Goal: Task Accomplishment & Management: Manage account settings

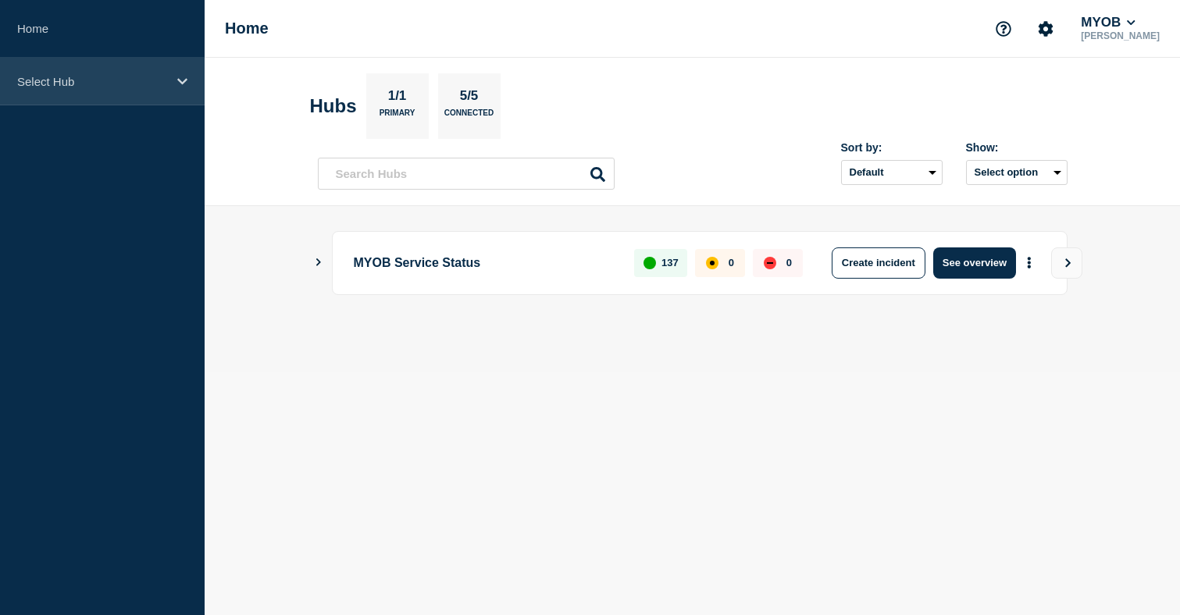
click at [103, 79] on p "Select Hub" at bounding box center [92, 81] width 150 height 13
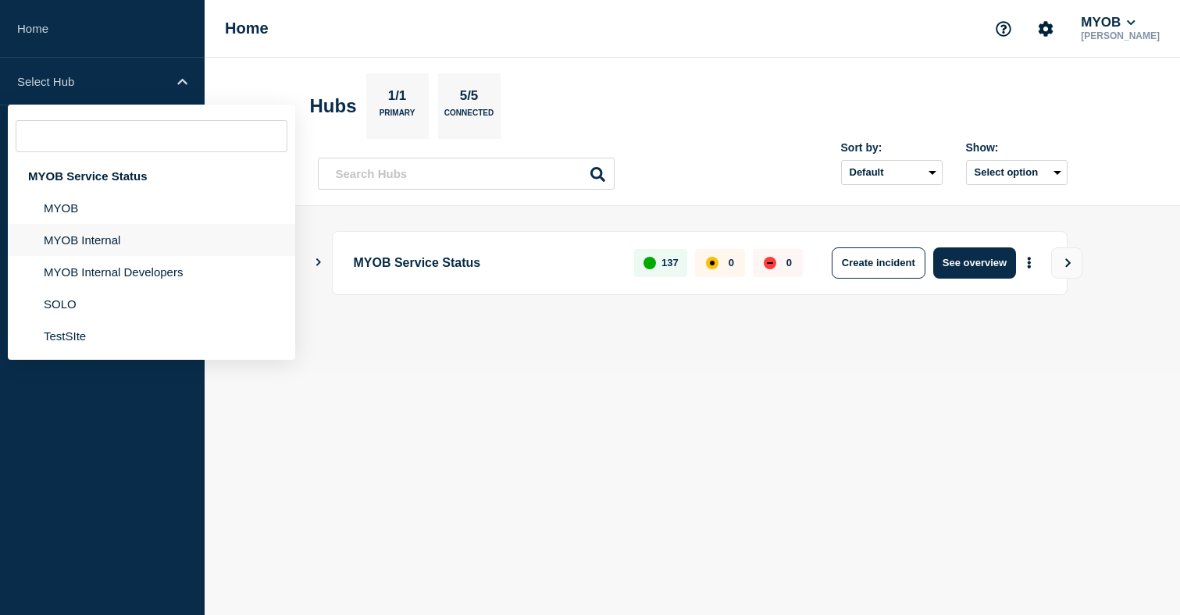
click at [98, 240] on li "MYOB Internal" at bounding box center [151, 240] width 287 height 32
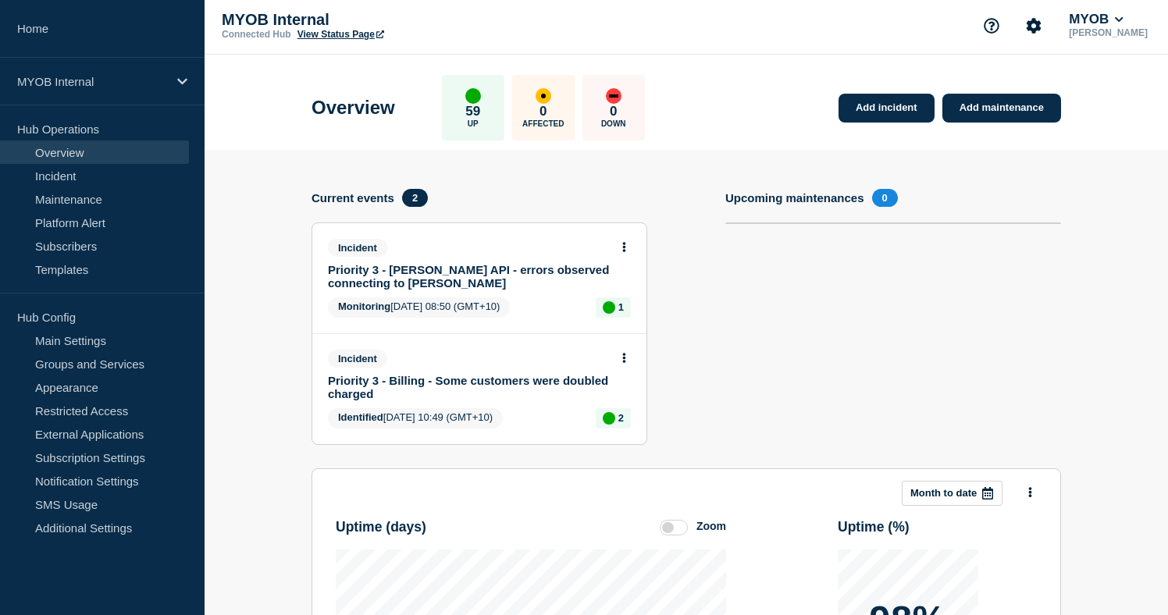
scroll to position [6, 0]
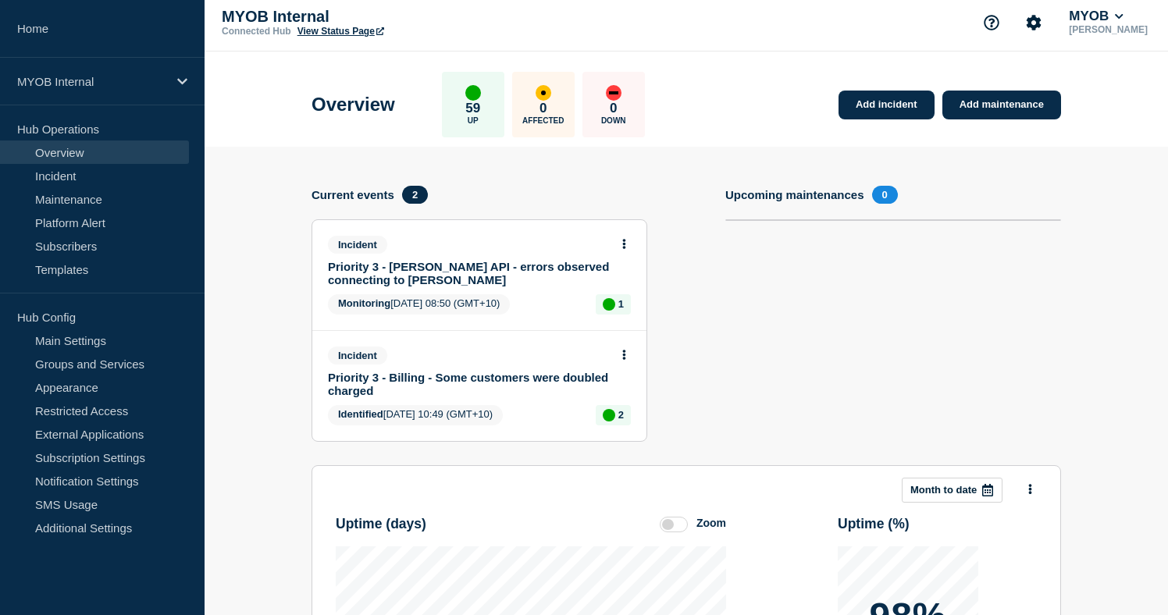
click at [546, 275] on link "Priority 3 - Archie API - errors observed connecting to Archie" at bounding box center [469, 273] width 282 height 27
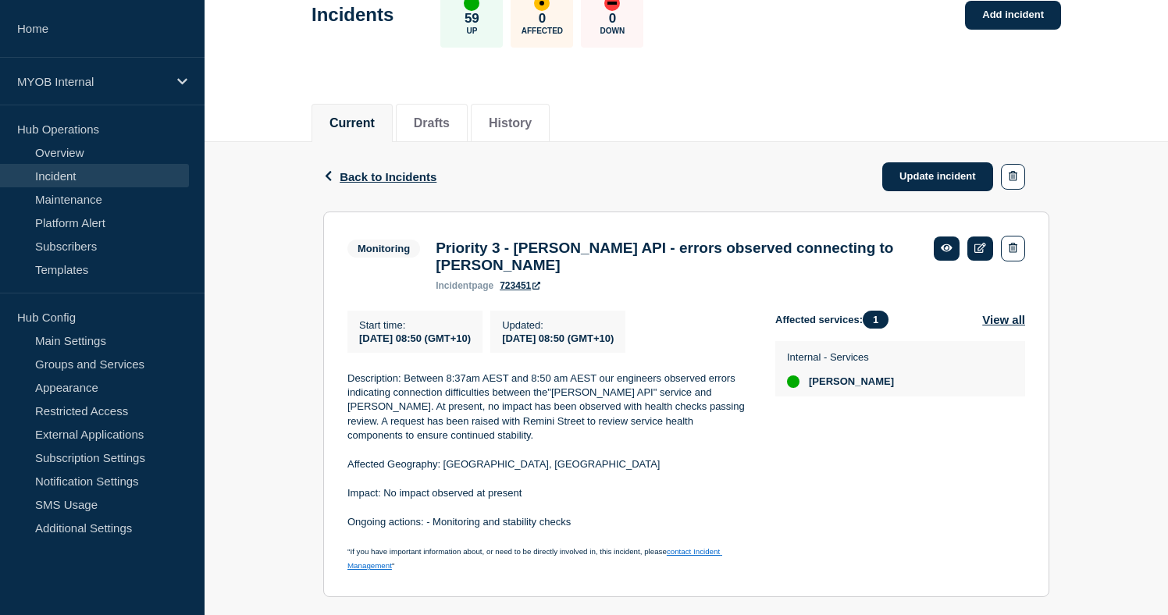
scroll to position [124, 0]
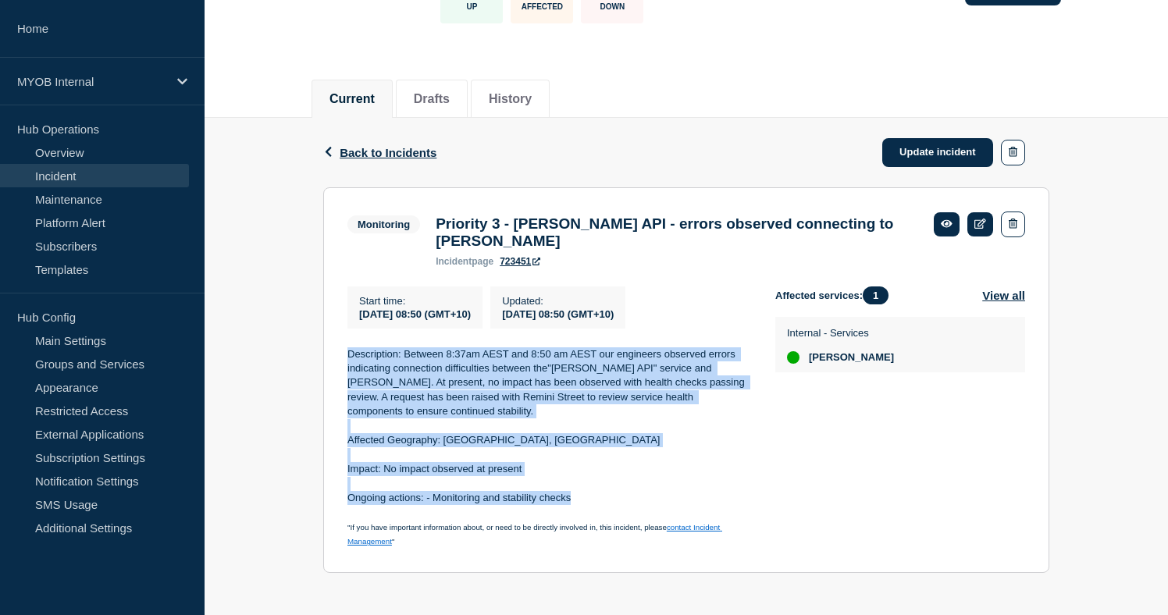
drag, startPoint x: 560, startPoint y: 494, endPoint x: 344, endPoint y: 345, distance: 262.1
click at [344, 345] on section "Monitoring Priority 3 - Archie API - errors observed connecting to Archie incid…" at bounding box center [686, 380] width 726 height 386
copy div "Description: Between 8:37am AEST and 8:50 am AEST our engineers observed errors…"
click at [923, 152] on link "Update incident" at bounding box center [937, 152] width 111 height 29
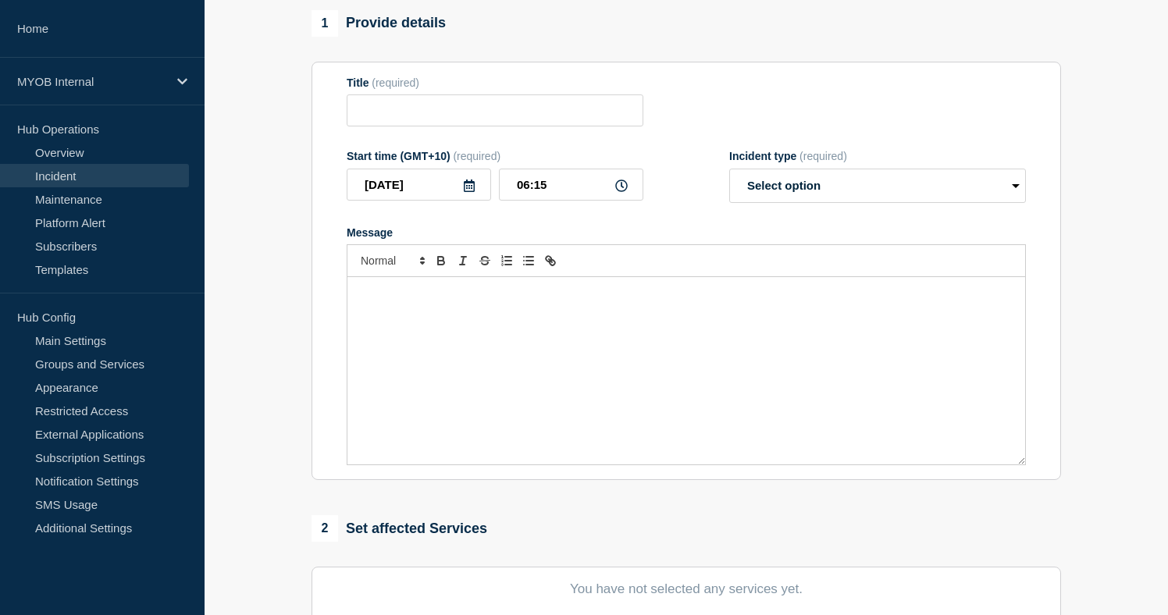
type input "Priority 3 - Archie API - errors observed connecting to Archie"
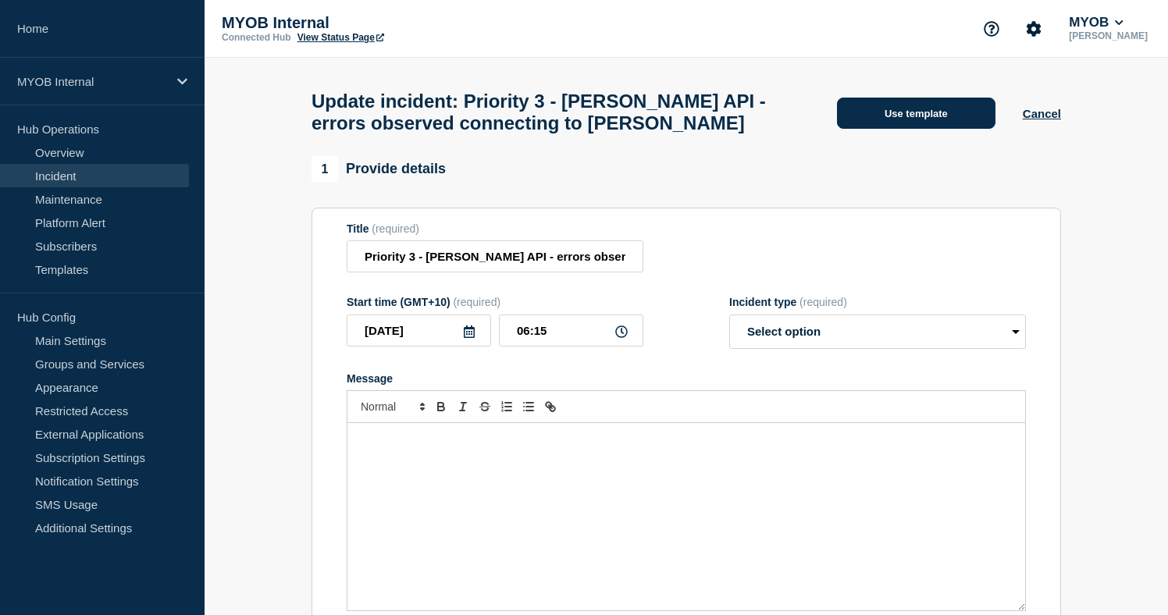
click at [919, 120] on button "Use template" at bounding box center [916, 113] width 159 height 31
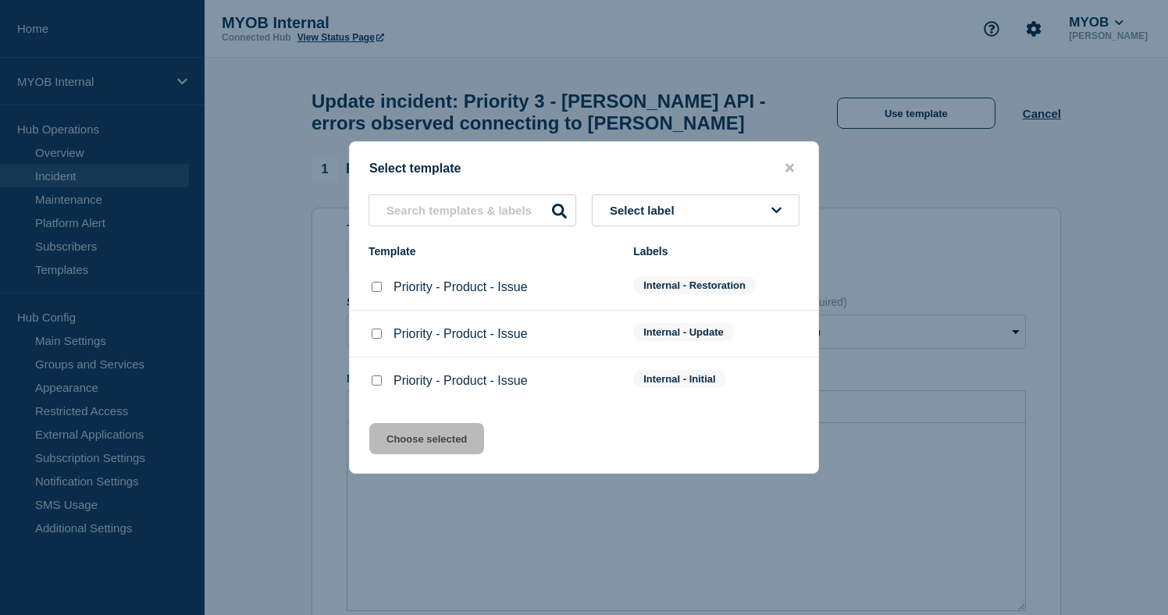
click at [380, 288] on input "Priority - Product - Issue checkbox" at bounding box center [377, 287] width 10 height 10
checkbox input "true"
click at [460, 449] on button "Choose selected" at bounding box center [426, 438] width 115 height 31
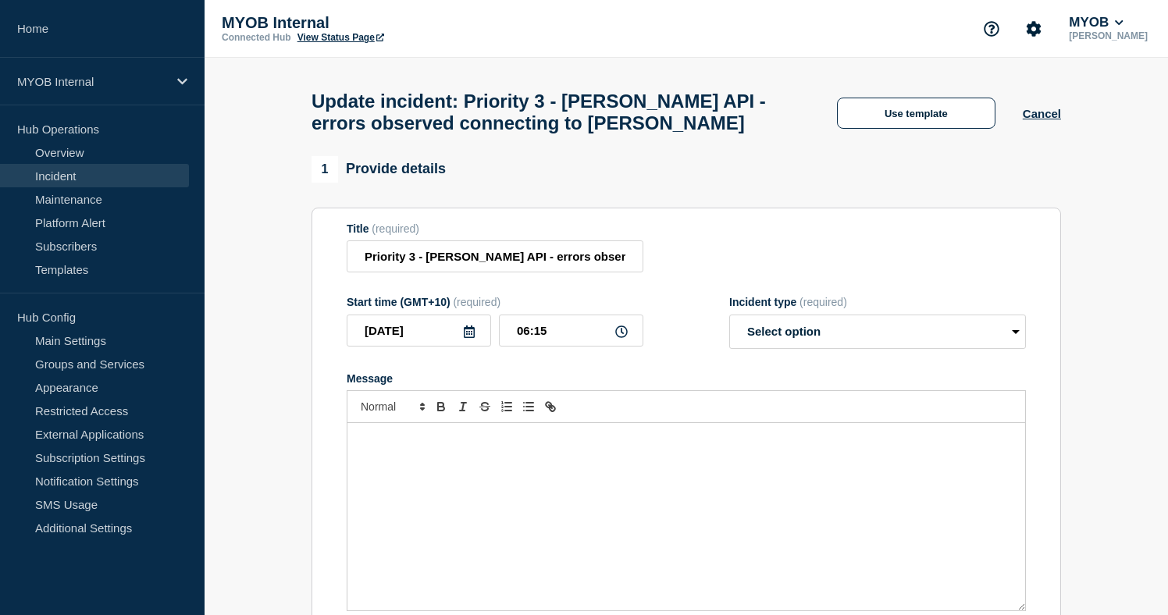
select select "resolved"
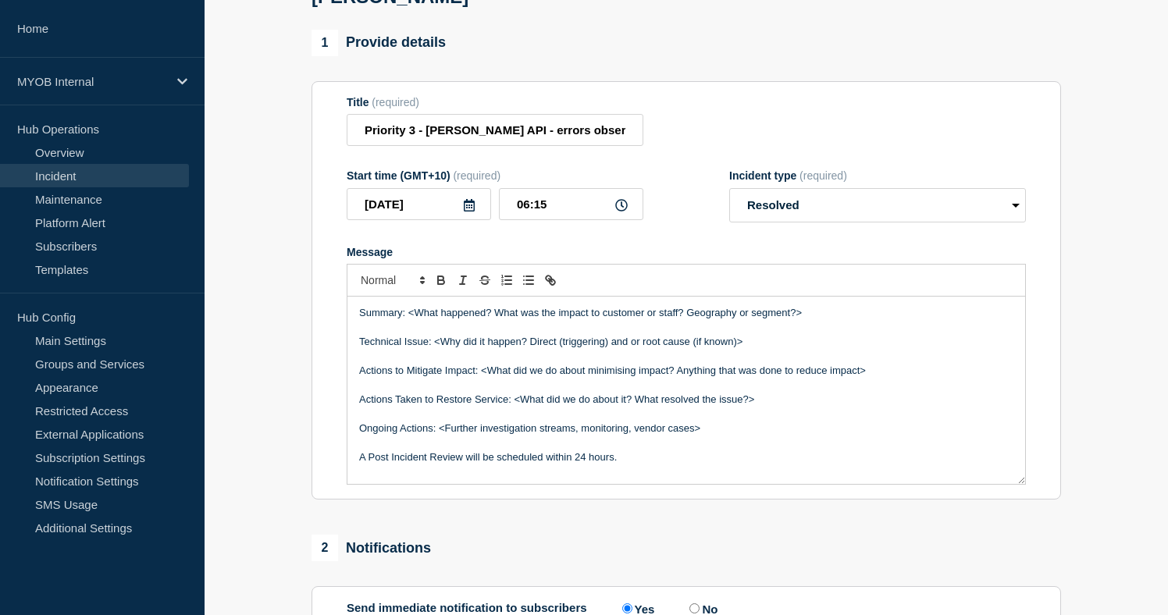
scroll to position [239, 0]
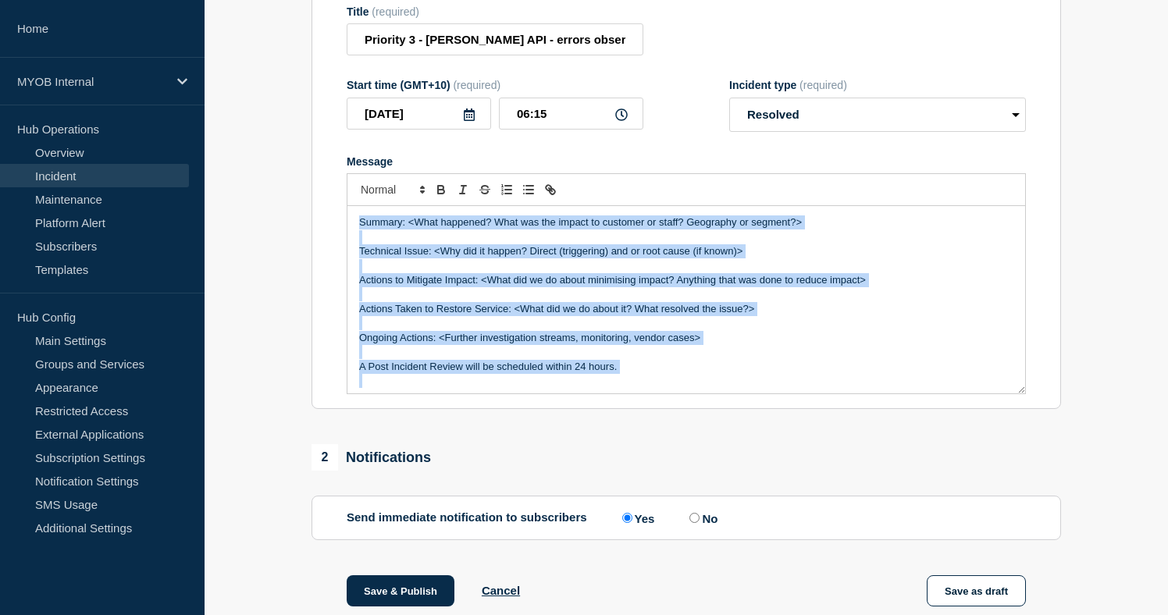
drag, startPoint x: 588, startPoint y: 364, endPoint x: 326, endPoint y: 191, distance: 314.5
click at [323, 190] on section "Title (required) Priority 3 - Archie API - errors observed connecting to Archie…" at bounding box center [687, 200] width 750 height 419
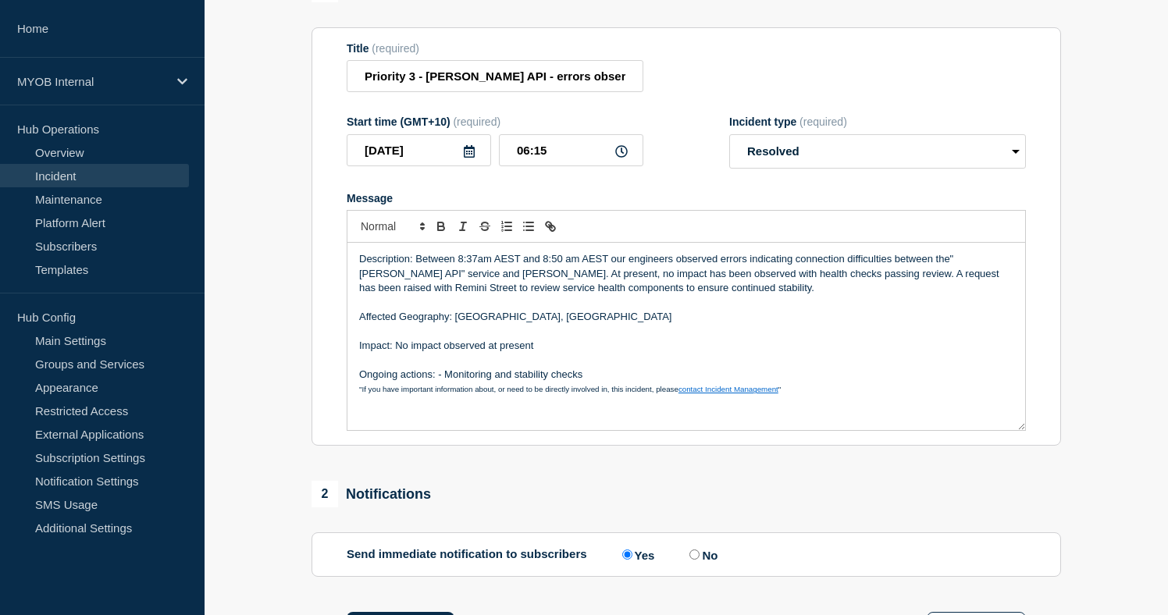
scroll to position [147, 0]
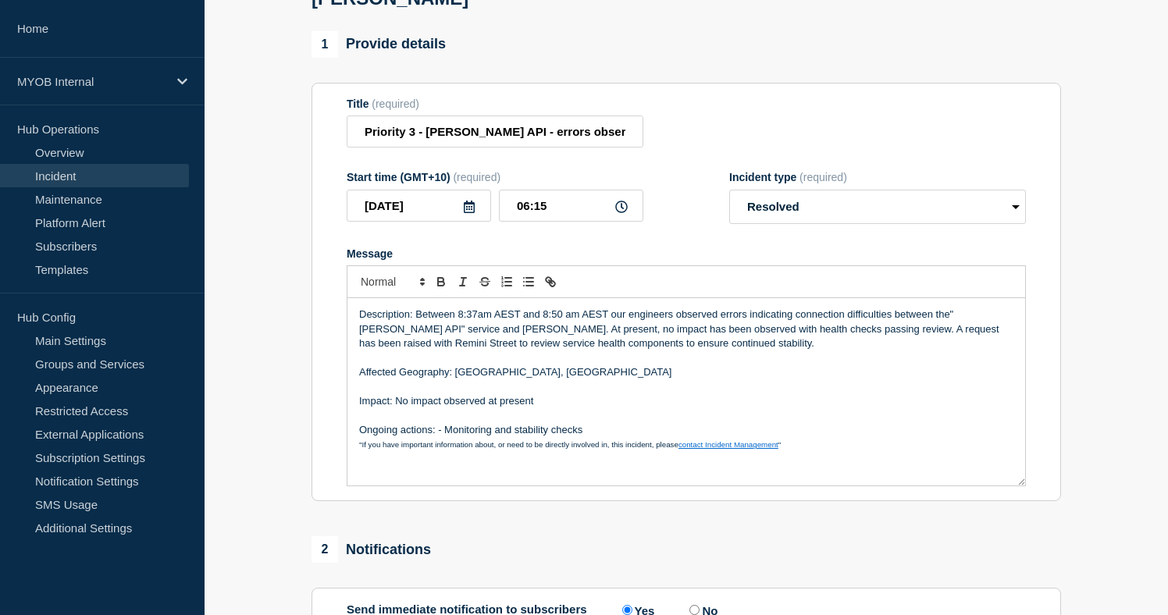
click at [472, 201] on icon at bounding box center [469, 207] width 12 height 12
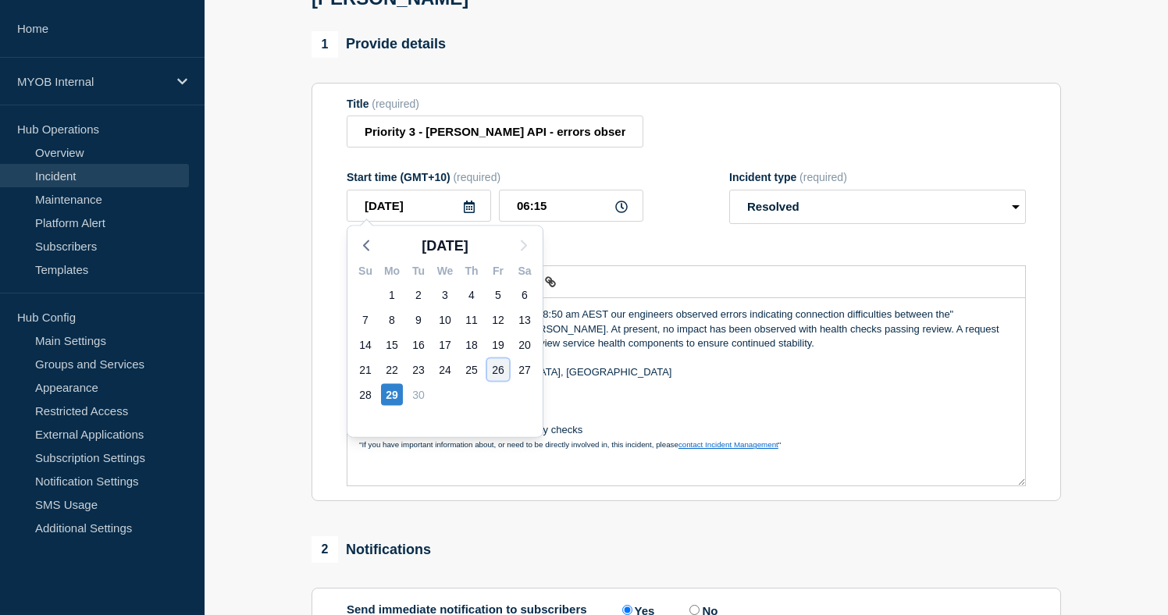
click at [494, 367] on div "26" at bounding box center [498, 370] width 22 height 22
type input "2025-09-26"
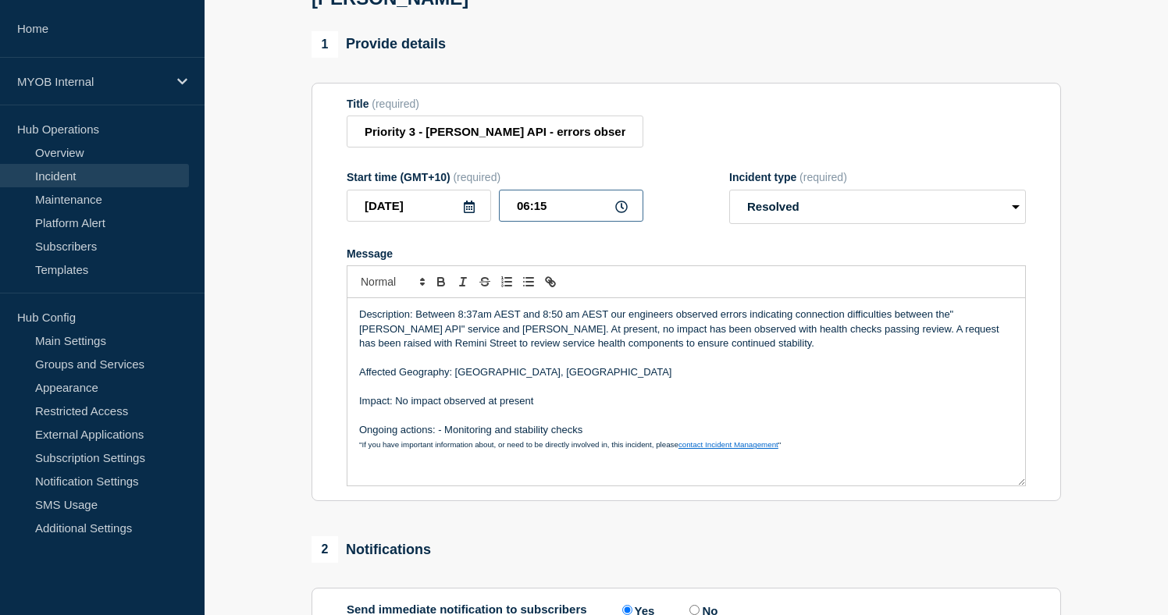
drag, startPoint x: 560, startPoint y: 199, endPoint x: 486, endPoint y: 201, distance: 74.2
click at [485, 201] on div "2025-09-26 06:15" at bounding box center [495, 206] width 297 height 32
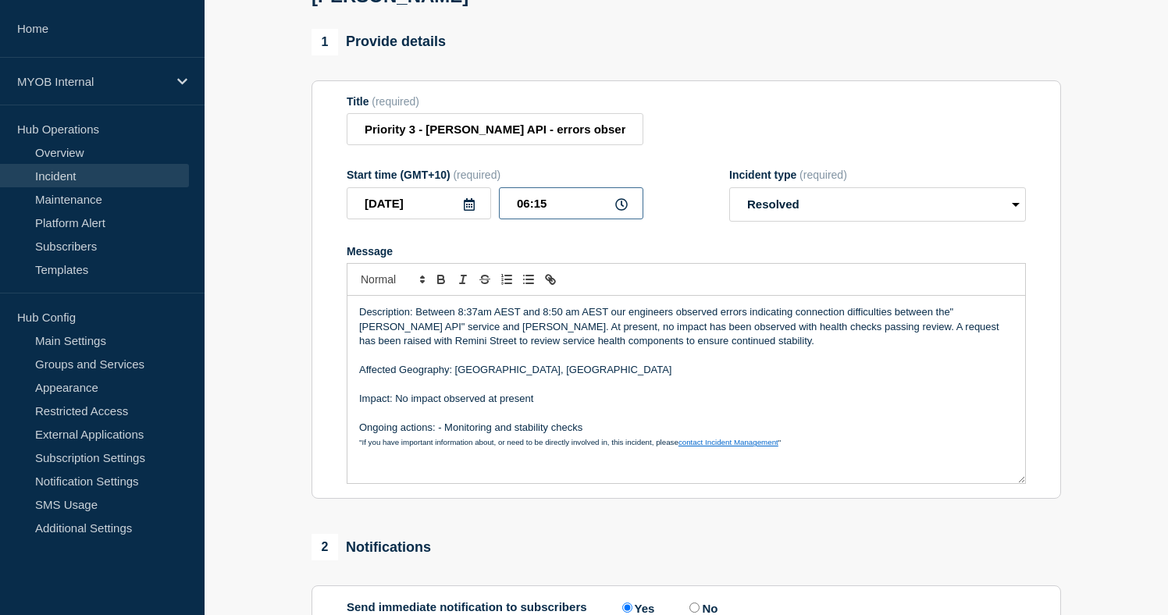
scroll to position [423, 0]
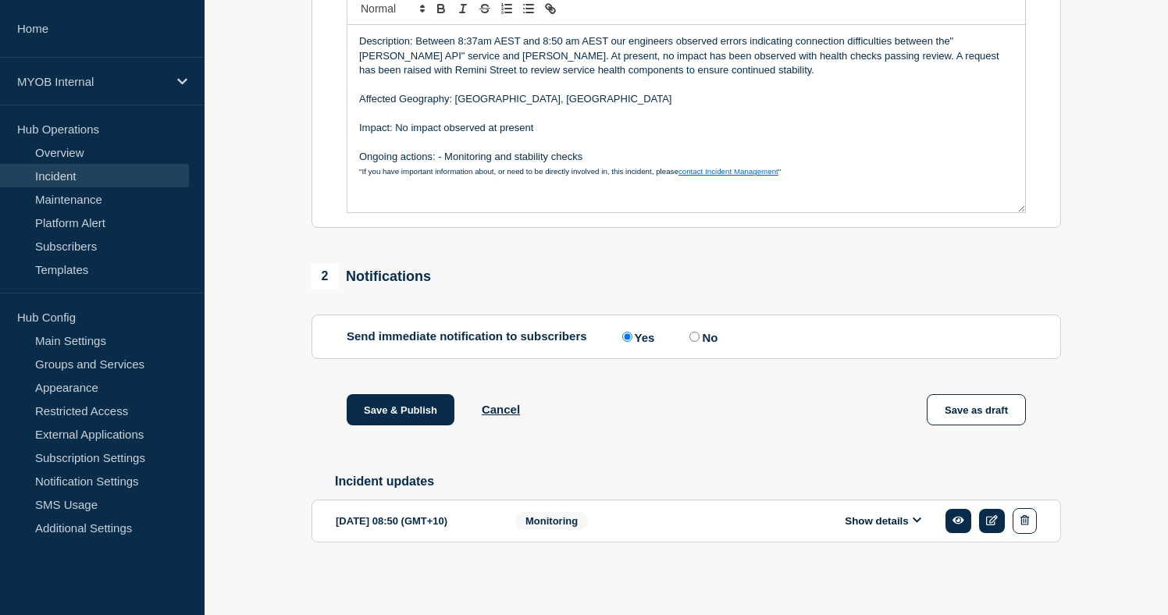
click at [893, 515] on button "Show details" at bounding box center [883, 521] width 86 height 13
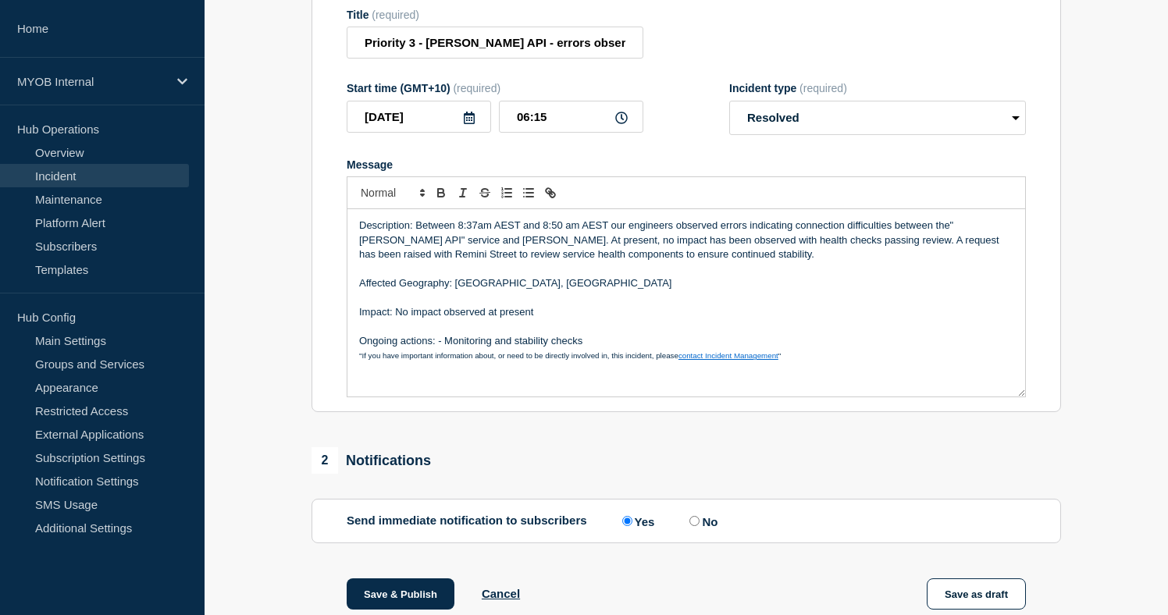
scroll to position [184, 0]
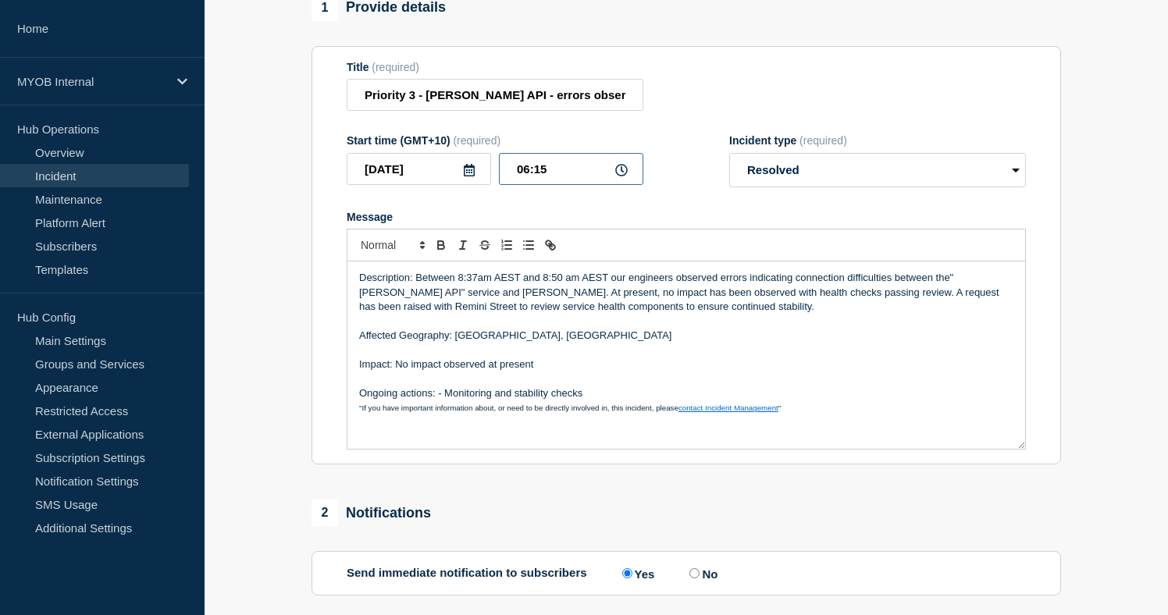
drag, startPoint x: 562, startPoint y: 170, endPoint x: 437, endPoint y: 158, distance: 124.8
click at [437, 158] on div "2025-09-26 06:15" at bounding box center [495, 169] width 297 height 32
type input "08:51"
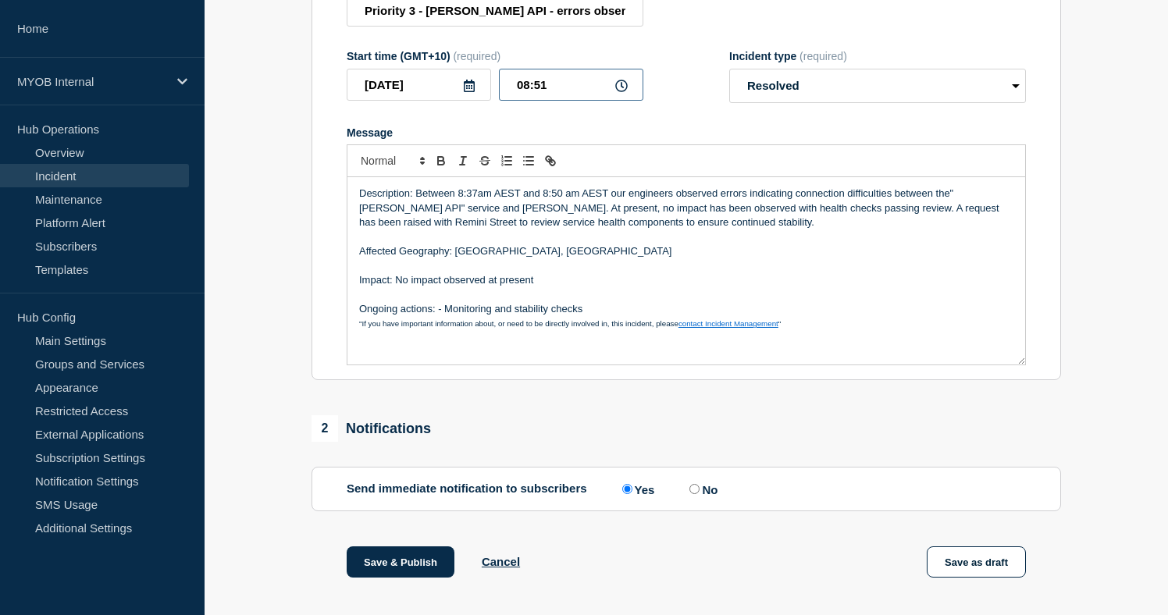
scroll to position [706, 0]
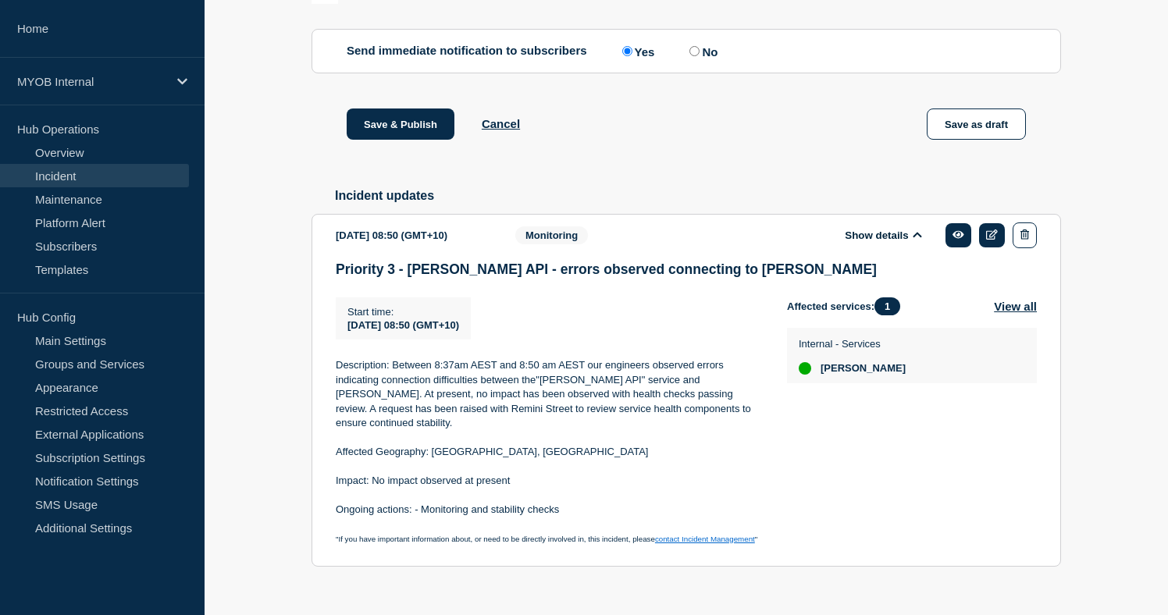
click at [699, 48] on label "No" at bounding box center [702, 51] width 32 height 15
click at [699, 48] on input "No" at bounding box center [695, 51] width 10 height 10
radio input "true"
radio input "false"
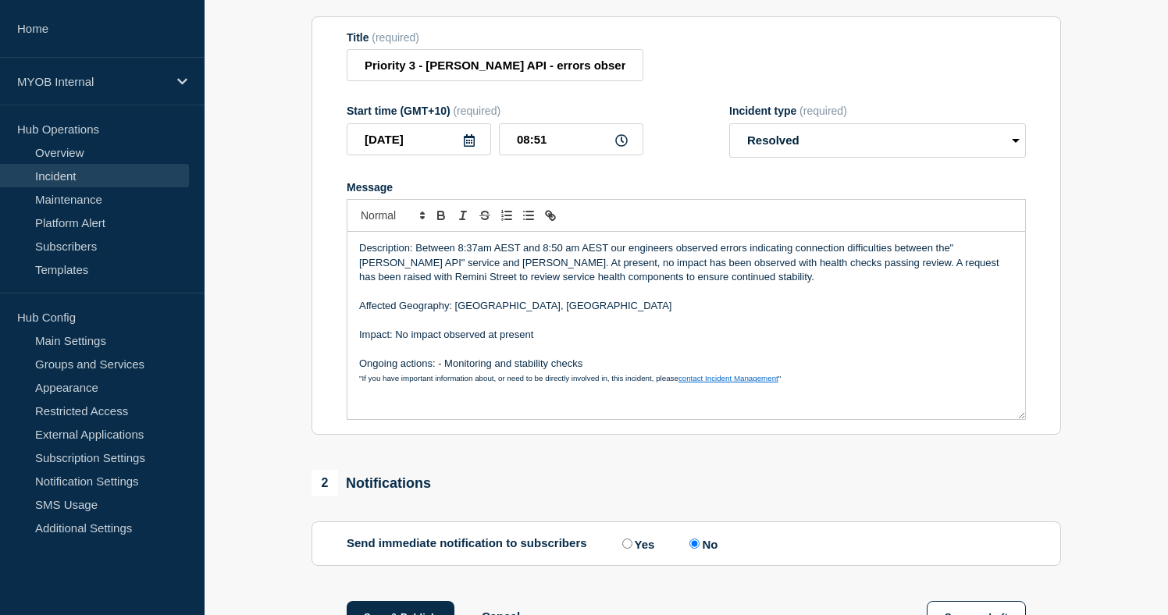
scroll to position [726, 0]
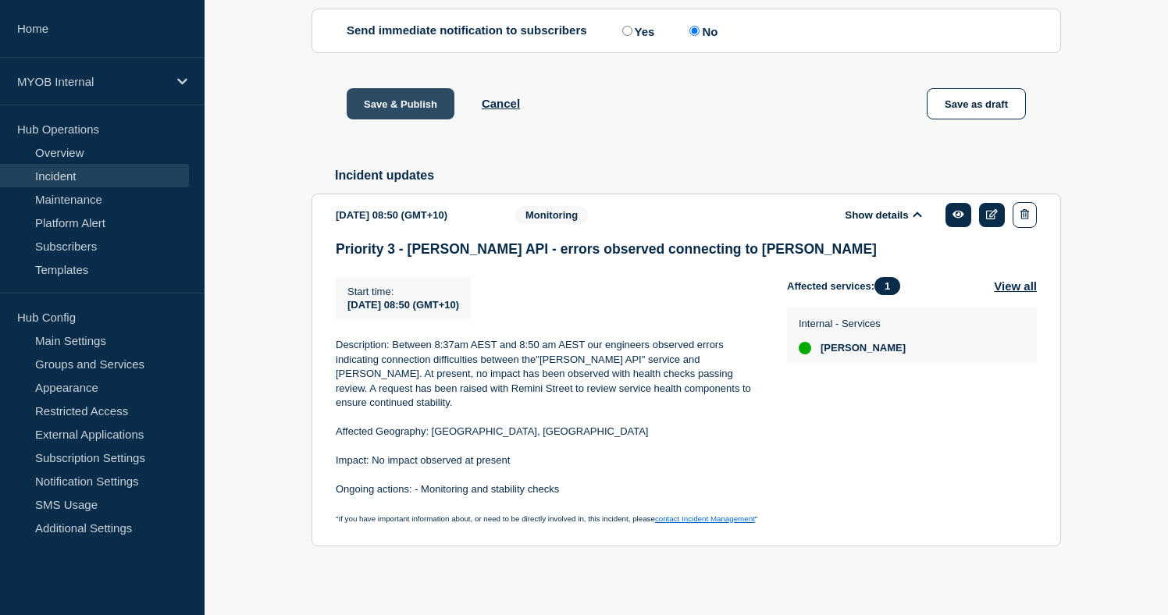
click at [411, 109] on button "Save & Publish" at bounding box center [401, 103] width 108 height 31
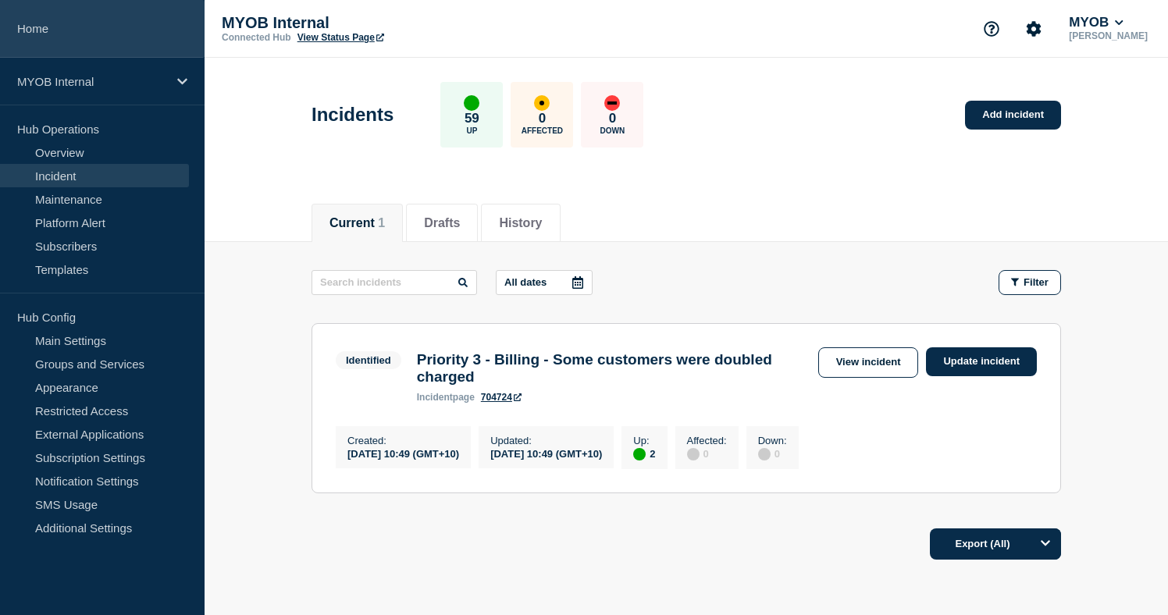
click at [34, 22] on link "Home" at bounding box center [102, 29] width 205 height 58
